Goal: Information Seeking & Learning: Learn about a topic

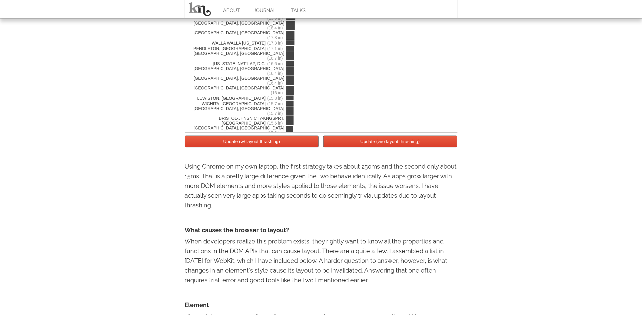
scroll to position [1143, 0]
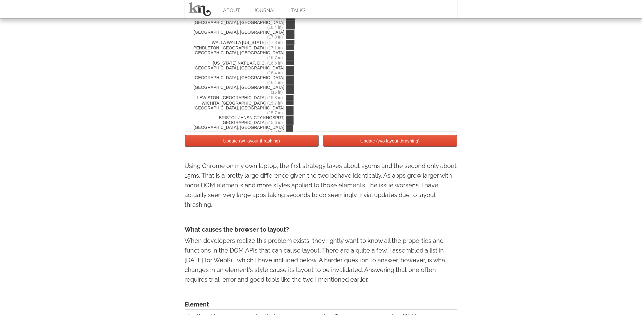
click at [371, 268] on p "When developers realize this problem exists, they rightly want to know all the …" at bounding box center [321, 260] width 273 height 48
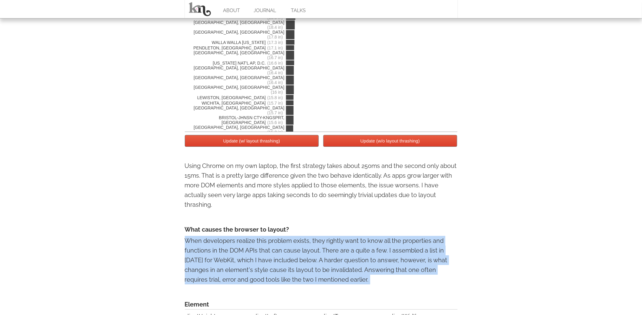
click at [371, 268] on p "When developers realize this problem exists, they rightly want to know all the …" at bounding box center [321, 260] width 273 height 48
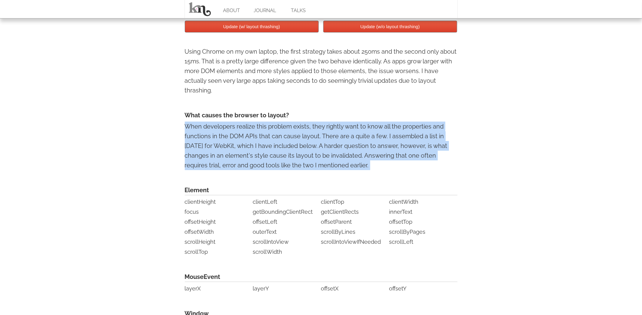
scroll to position [1257, 0]
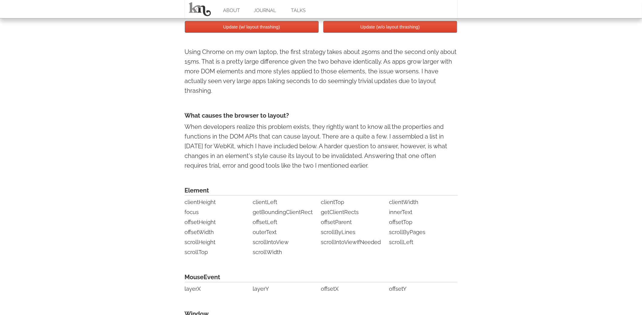
drag, startPoint x: 371, startPoint y: 268, endPoint x: 292, endPoint y: 218, distance: 93.4
click at [292, 218] on li "offsetLeft" at bounding box center [286, 222] width 67 height 10
click at [286, 155] on p "When developers realize this problem exists, they rightly want to know all the …" at bounding box center [321, 146] width 273 height 48
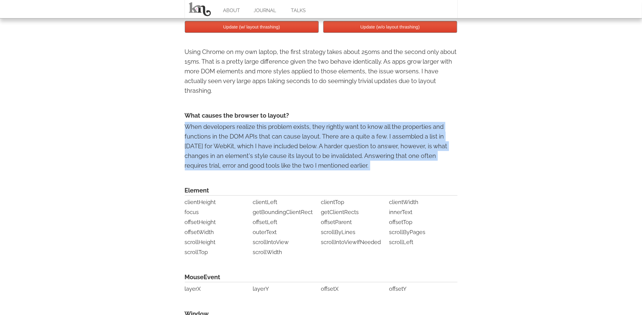
click at [286, 155] on p "When developers realize this problem exists, they rightly want to know all the …" at bounding box center [321, 146] width 273 height 48
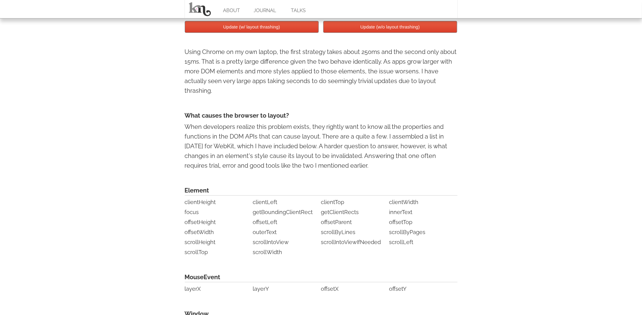
click at [212, 248] on li "scrollTop" at bounding box center [218, 252] width 67 height 10
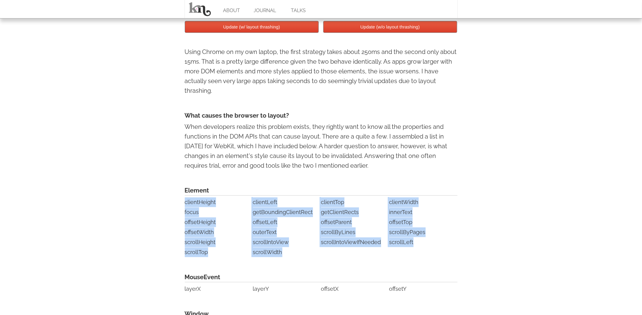
click at [212, 248] on li "scrollTop" at bounding box center [218, 252] width 67 height 10
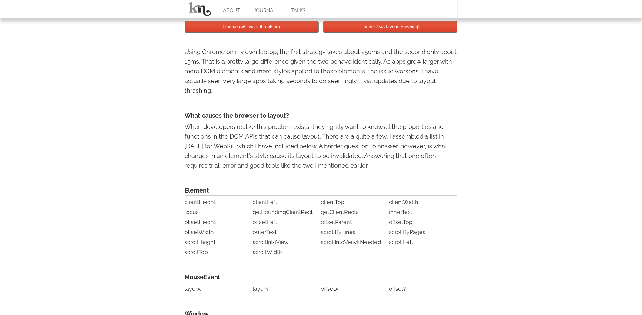
click at [331, 258] on div "Element clientHeight clientLeft clientTop clientWidth focus getBoundingClientRe…" at bounding box center [321, 282] width 273 height 192
click at [343, 208] on li "getClientRects" at bounding box center [354, 212] width 67 height 10
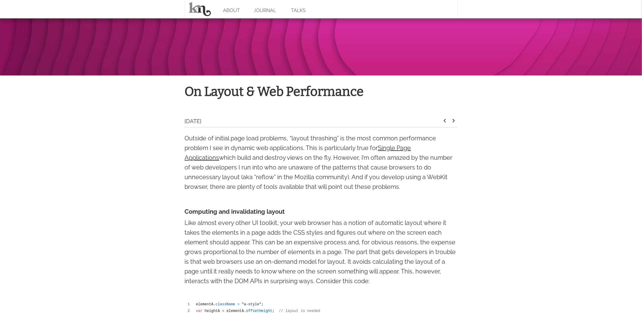
scroll to position [0, 0]
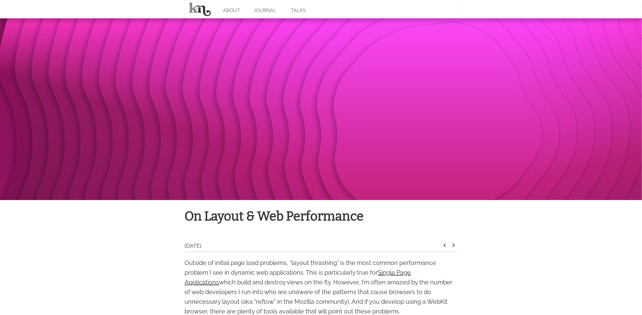
click at [422, 178] on div at bounding box center [321, 109] width 642 height 182
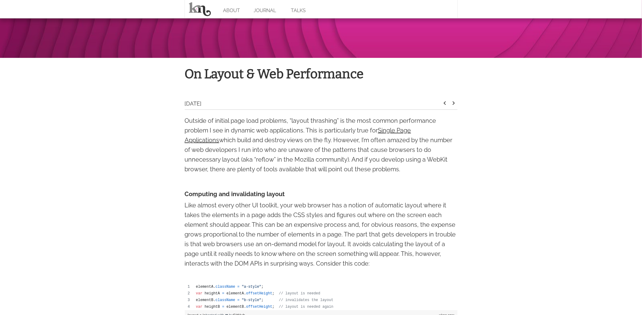
click at [319, 171] on p "Outside of initial page load problems, “layout thrashing” is the most common pe…" at bounding box center [321, 145] width 273 height 58
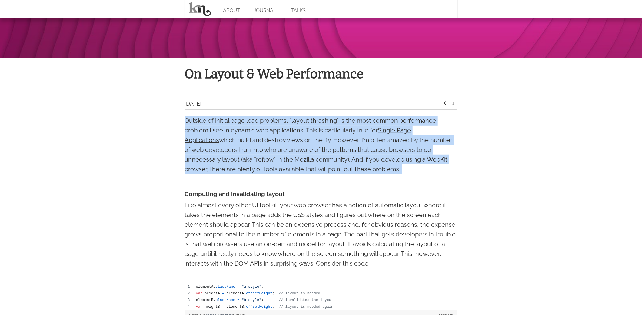
click at [319, 171] on p "Outside of initial page load problems, “layout thrashing” is the most common pe…" at bounding box center [321, 145] width 273 height 58
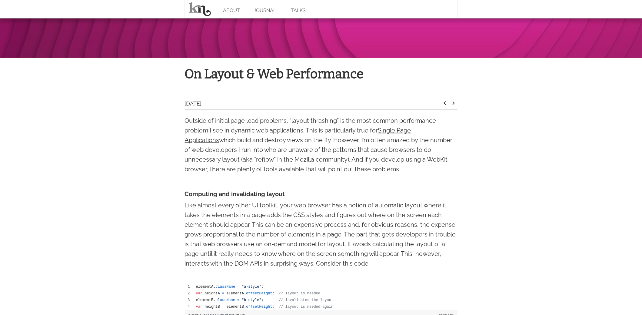
click at [411, 209] on p "Like almost every other UI toolkit, your web browser has a notion of automatic …" at bounding box center [321, 234] width 273 height 68
click at [345, 159] on p "Outside of initial page load problems, “layout thrashing” is the most common pe…" at bounding box center [321, 145] width 273 height 58
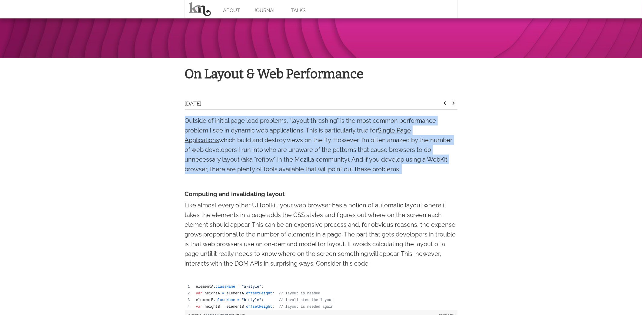
click at [345, 159] on p "Outside of initial page load problems, “layout thrashing” is the most common pe…" at bounding box center [321, 145] width 273 height 58
click at [343, 170] on p "Outside of initial page load problems, “layout thrashing” is the most common pe…" at bounding box center [321, 145] width 273 height 58
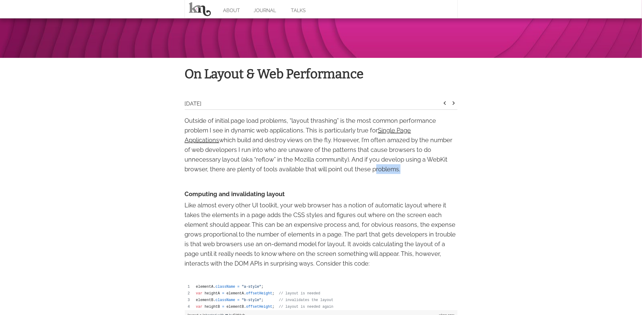
click at [343, 170] on p "Outside of initial page load problems, “layout thrashing” is the most common pe…" at bounding box center [321, 145] width 273 height 58
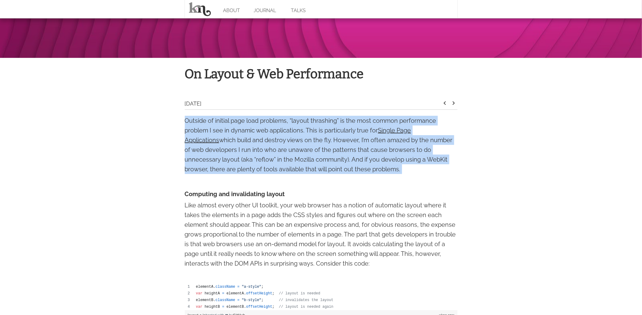
click at [343, 170] on p "Outside of initial page load problems, “layout thrashing” is the most common pe…" at bounding box center [321, 145] width 273 height 58
